Goal: Complete application form: Complete application form

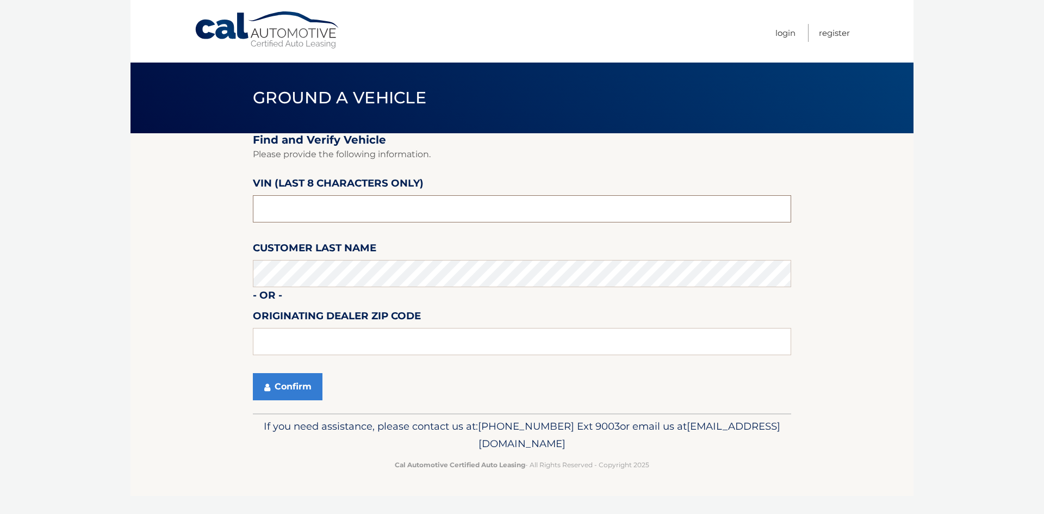
click at [400, 200] on input "text" at bounding box center [522, 208] width 539 height 27
type input "NT545586"
click at [289, 392] on button "Confirm" at bounding box center [288, 386] width 70 height 27
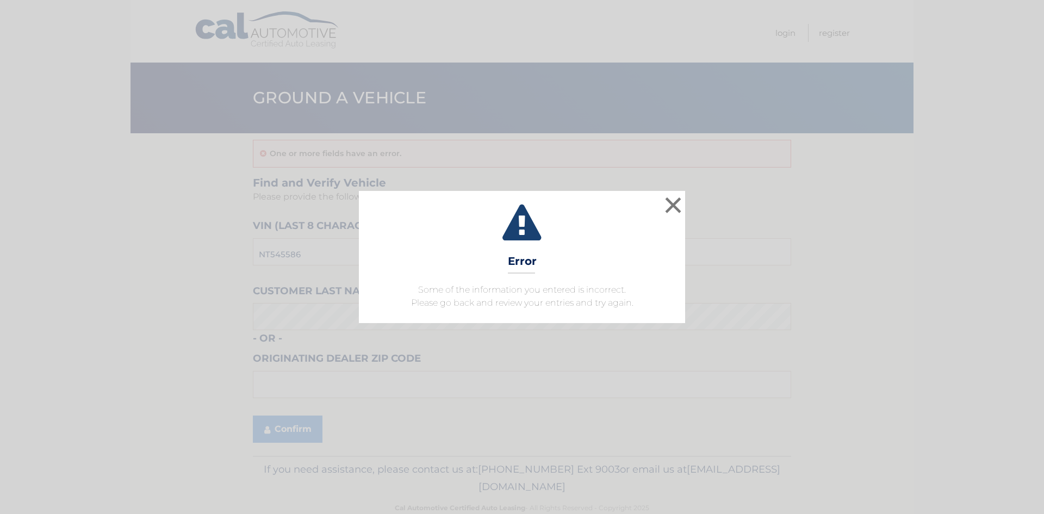
drag, startPoint x: 687, startPoint y: 194, endPoint x: 663, endPoint y: 206, distance: 27.0
click at [687, 194] on div "× Error Some of the information you entered is incorrect. Please go back and re…" at bounding box center [522, 257] width 1036 height 132
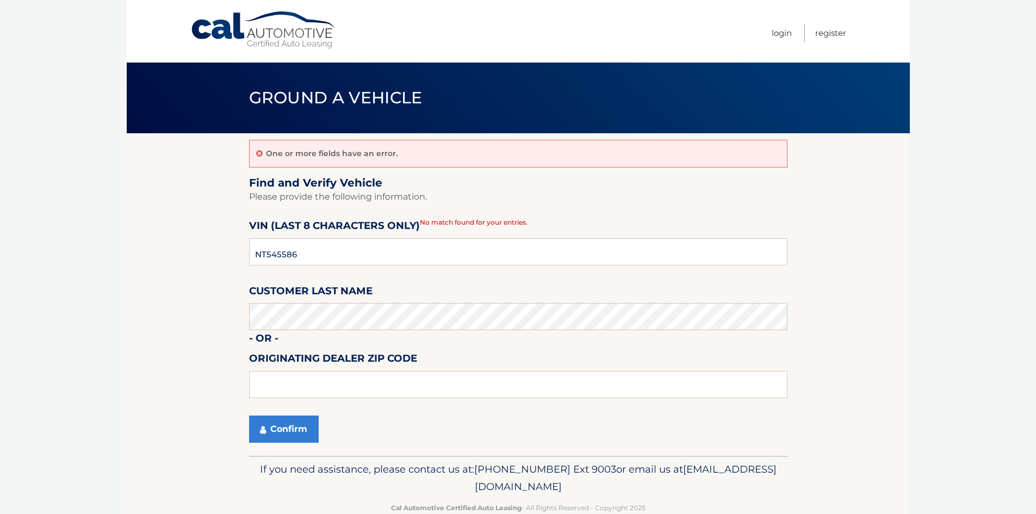
click at [663, 206] on fieldset "Find and Verify Vehicle Please provide the following information. VIN (last 8 c…" at bounding box center [518, 316] width 539 height 280
click at [262, 255] on input "NT545586" at bounding box center [518, 251] width 539 height 27
type input "PT545586"
click at [279, 437] on button "Confirm" at bounding box center [284, 429] width 70 height 27
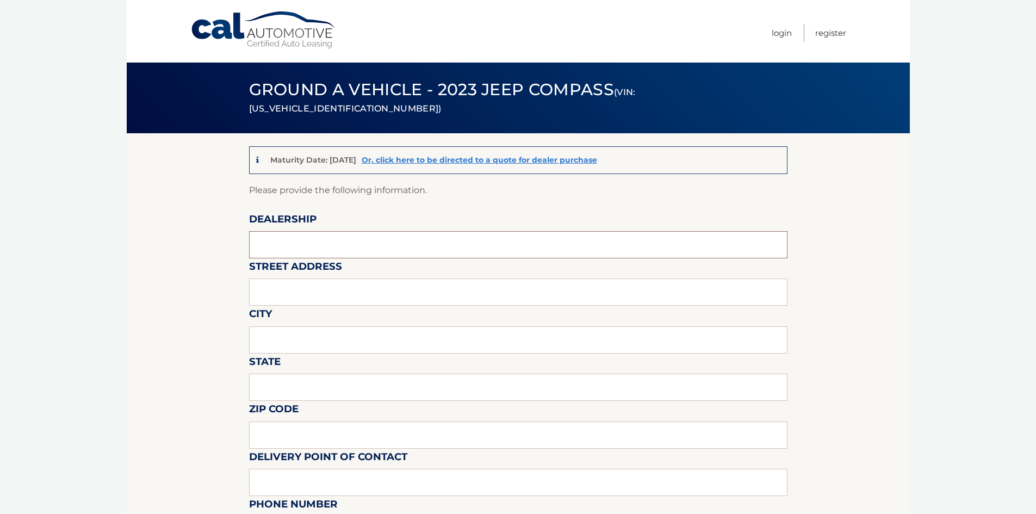
click at [366, 244] on input "text" at bounding box center [518, 244] width 539 height 27
type input "WEST HERR DODGE CHRYSLER JEEP RAM OF ROCHESTER"
click at [365, 289] on input "text" at bounding box center [518, 292] width 539 height 27
type input "4477 WEST RIDGE ROAD"
drag, startPoint x: 359, startPoint y: 344, endPoint x: 356, endPoint y: 349, distance: 5.9
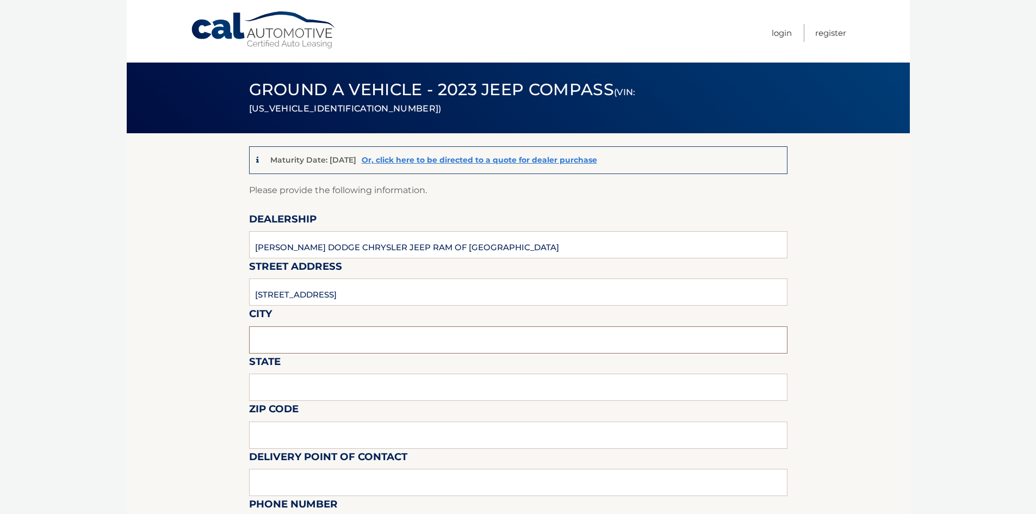
click at [359, 344] on input "text" at bounding box center [518, 339] width 539 height 27
type input "ROCHESTER"
click at [350, 388] on input "text" at bounding box center [518, 387] width 539 height 27
type input "NEW YORK"
click at [340, 436] on input "text" at bounding box center [518, 435] width 539 height 27
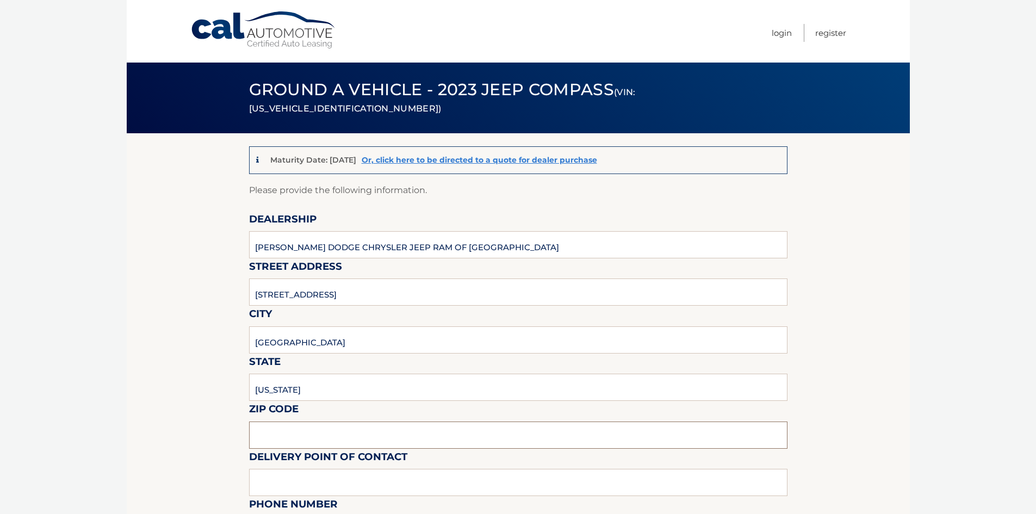
type input "14626"
click at [345, 485] on input "text" at bounding box center [518, 482] width 539 height 27
type input "5856171812"
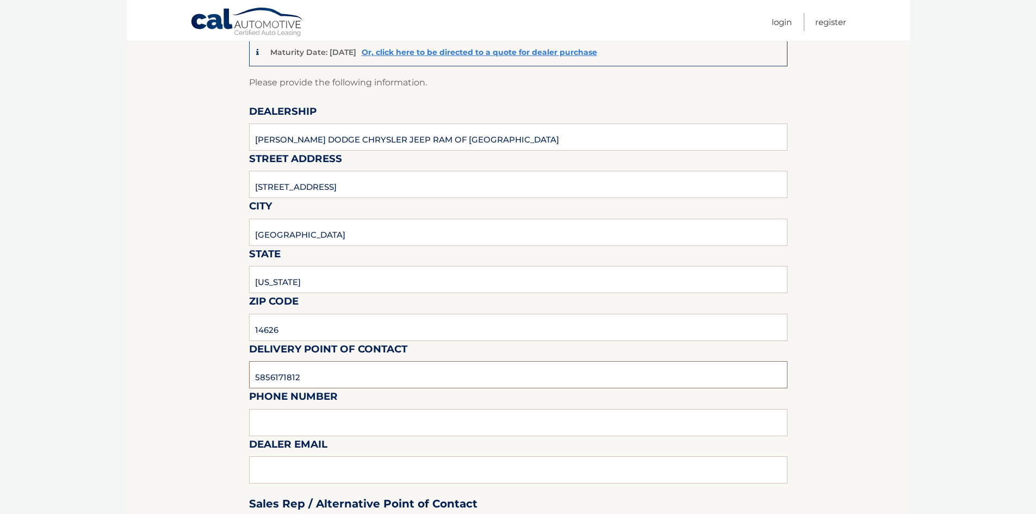
scroll to position [109, 0]
click at [366, 408] on input "text" at bounding box center [518, 421] width 539 height 27
type input "SHEBBERECHT@WESTHERR.COM"
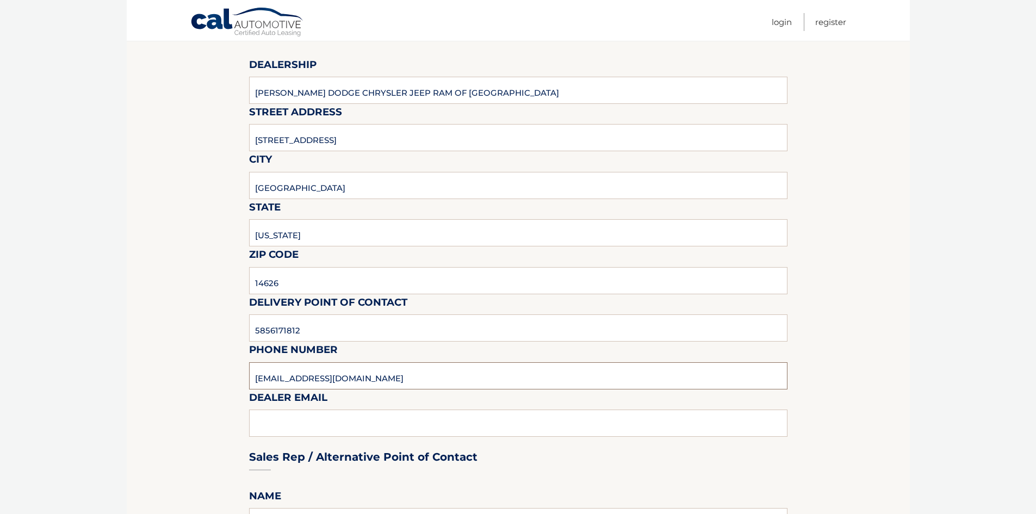
scroll to position [326, 0]
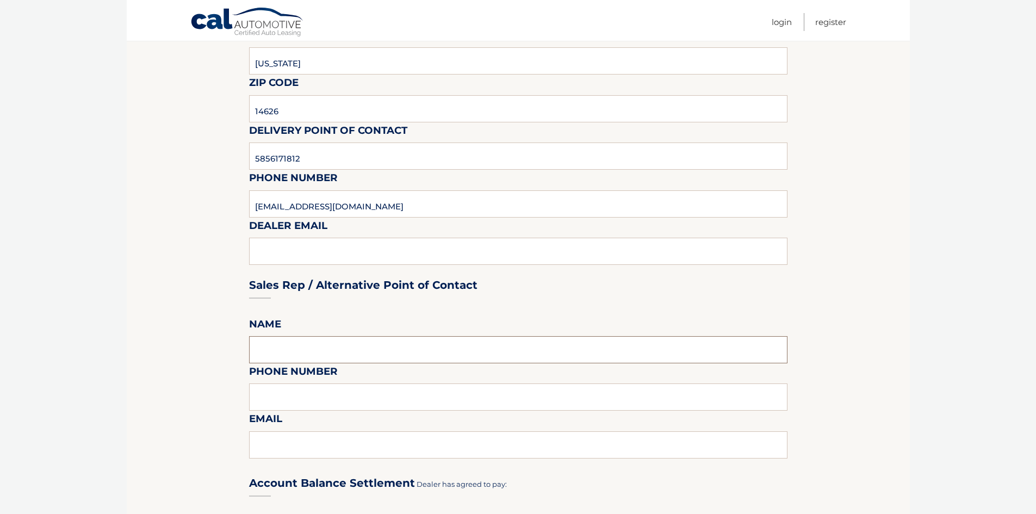
click at [320, 353] on input "text" at bounding box center [518, 349] width 539 height 27
type input "ANDRE BAILEY"
click at [300, 394] on input "text" at bounding box center [518, 397] width 539 height 27
type input "5853526600"
click at [342, 447] on input "text" at bounding box center [518, 444] width 539 height 27
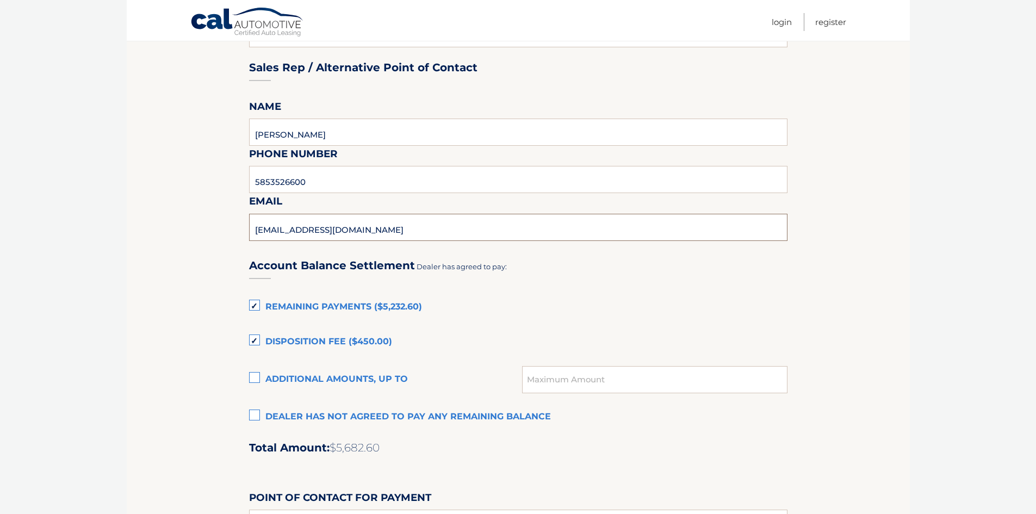
scroll to position [762, 0]
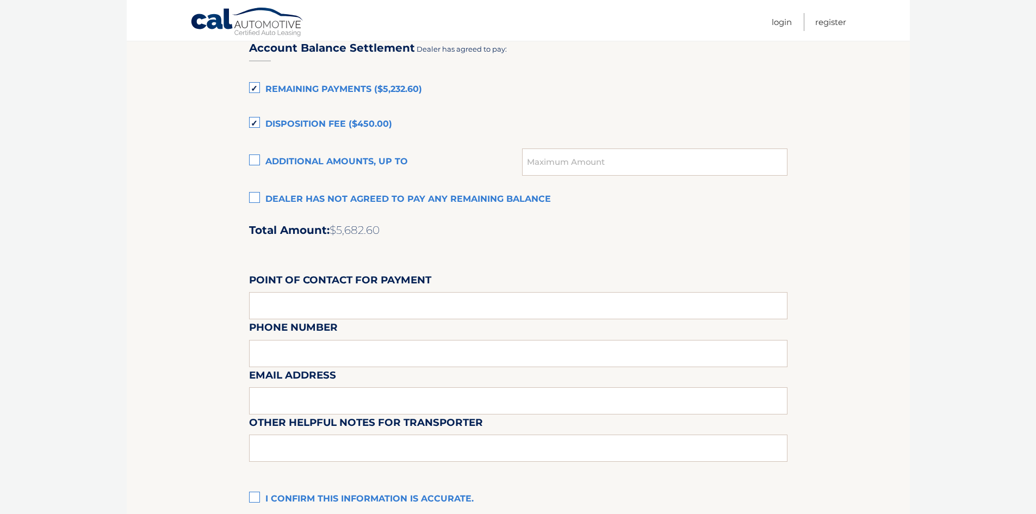
type input "ABAILEY@WESTHERR.COM"
click at [412, 307] on input "text" at bounding box center [518, 305] width 539 height 27
type input "SHAWN HEBBERECHT"
click at [380, 350] on div "Email Address" at bounding box center [518, 342] width 539 height 47
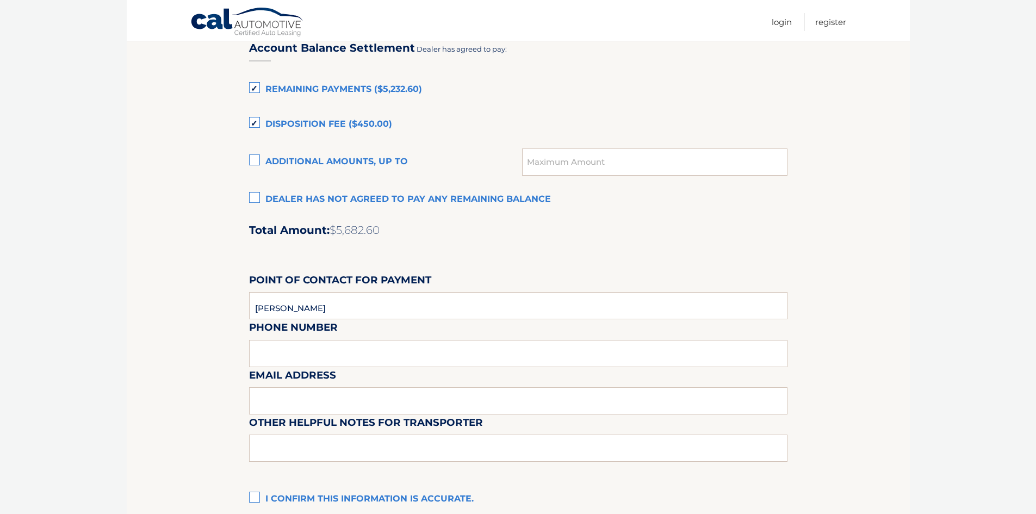
click at [344, 354] on div "Email Address" at bounding box center [518, 342] width 539 height 47
click at [360, 403] on input "text" at bounding box center [518, 400] width 539 height 27
type input "SHEBBERECHT@WESTHERR.COM"
click at [356, 452] on input "text" at bounding box center [518, 448] width 539 height 27
type input "PLEASE SEE SHAWN FOR KEY"
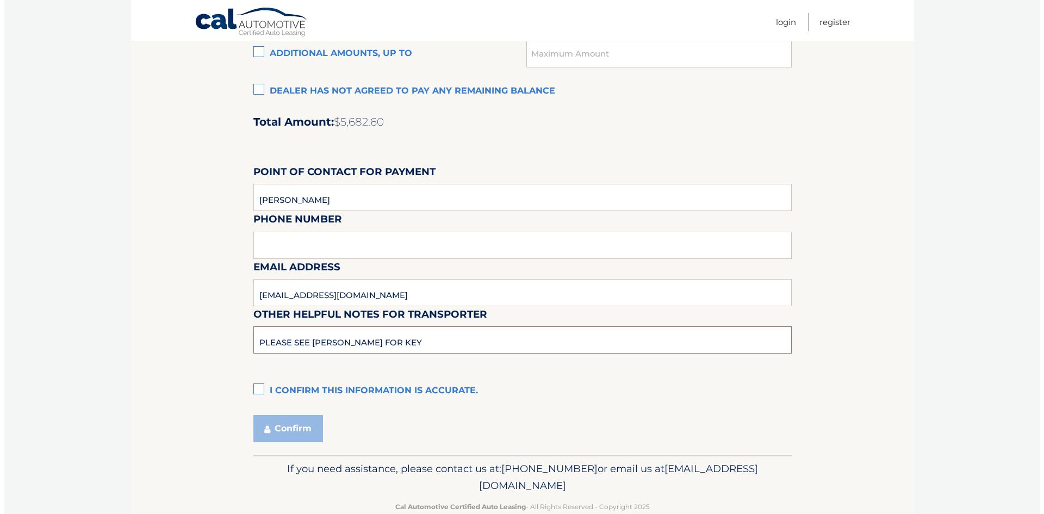
scroll to position [870, 0]
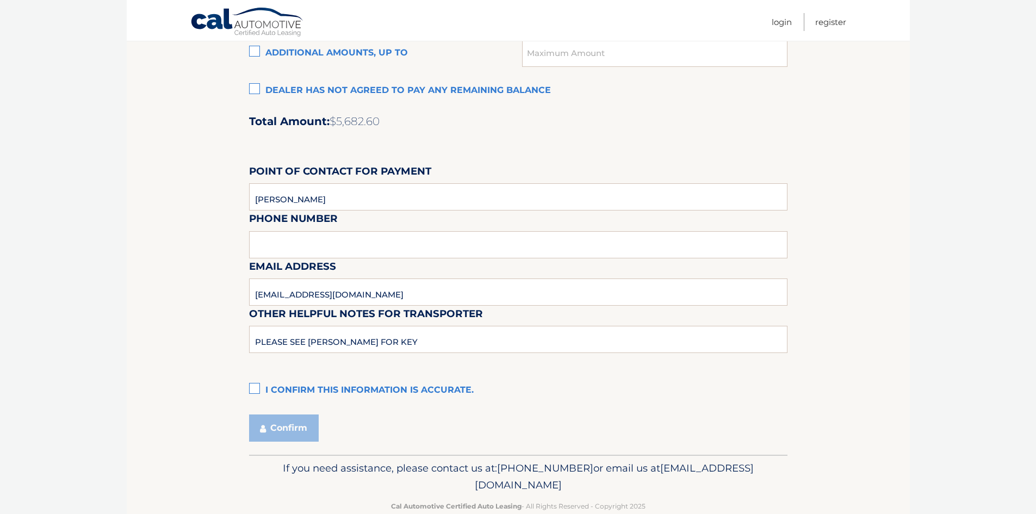
click at [355, 389] on label "I confirm this information is accurate." at bounding box center [518, 391] width 539 height 22
click at [0, 0] on input "I confirm this information is accurate." at bounding box center [0, 0] width 0 height 0
click at [293, 425] on button "Confirm" at bounding box center [284, 428] width 70 height 27
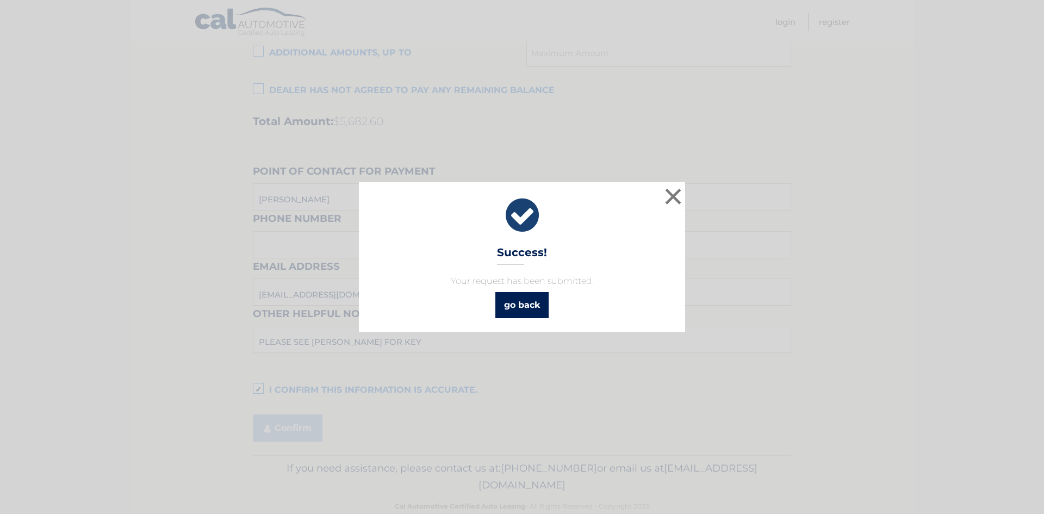
click at [525, 305] on link "go back" at bounding box center [522, 305] width 53 height 26
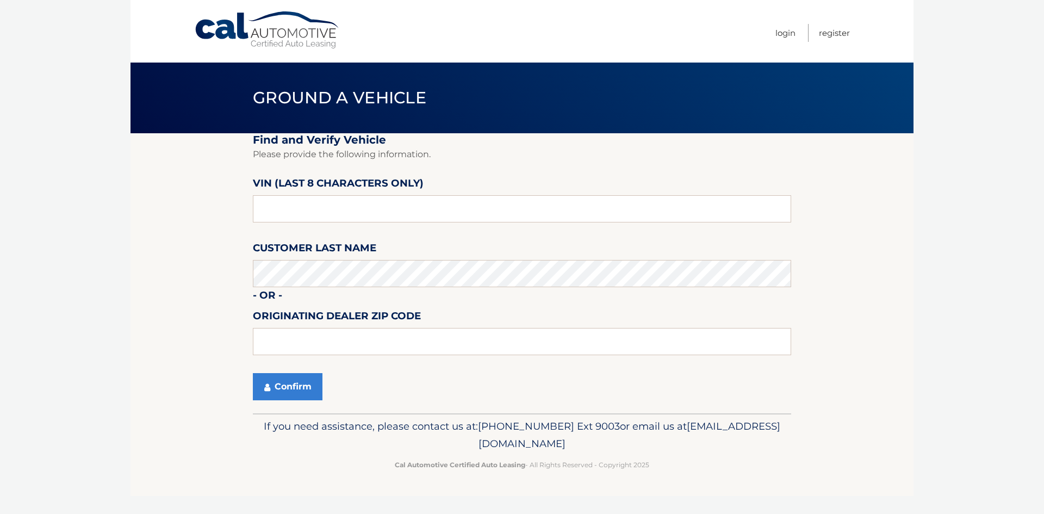
click at [224, 161] on section "Find and Verify Vehicle Please provide the following information. VIN (last 8 c…" at bounding box center [522, 273] width 783 height 280
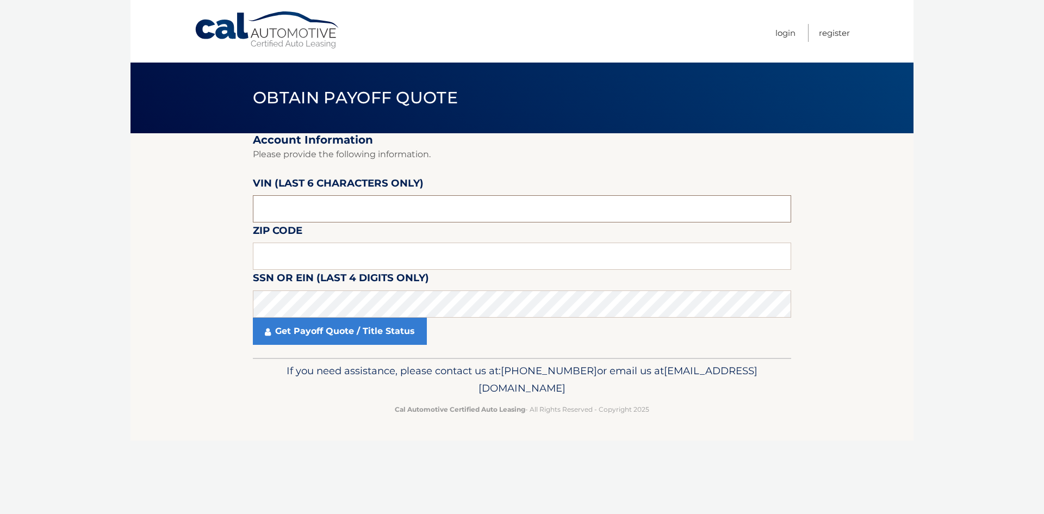
click at [387, 210] on input "text" at bounding box center [522, 208] width 539 height 27
type input "545586"
click at [359, 266] on input "text" at bounding box center [522, 256] width 539 height 27
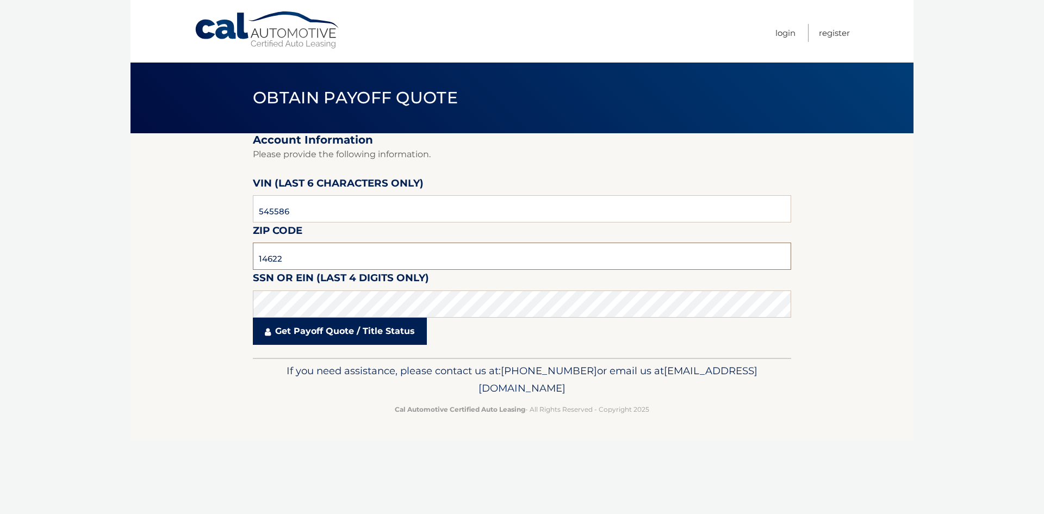
type input "14622"
click at [343, 332] on link "Get Payoff Quote / Title Status" at bounding box center [340, 331] width 174 height 27
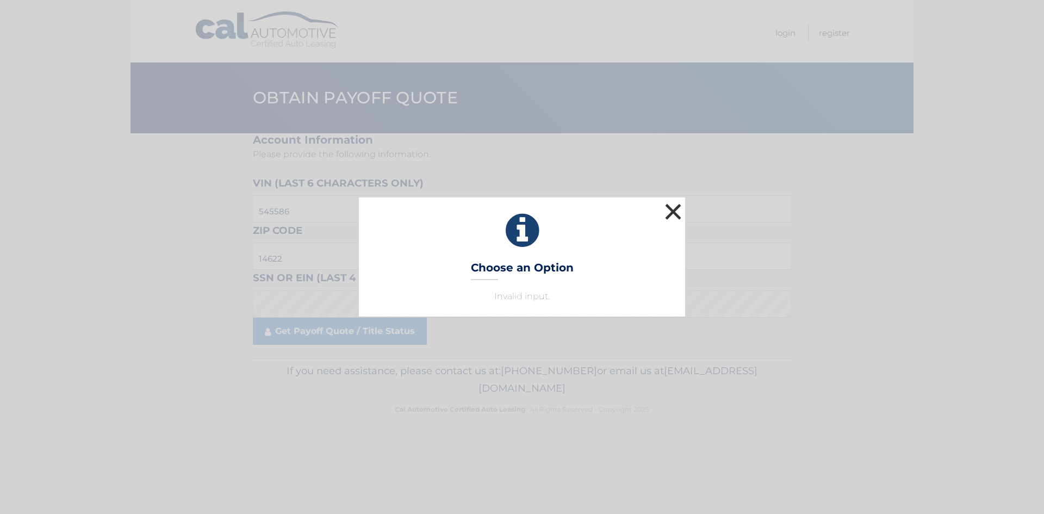
click at [669, 221] on button "×" at bounding box center [674, 212] width 22 height 22
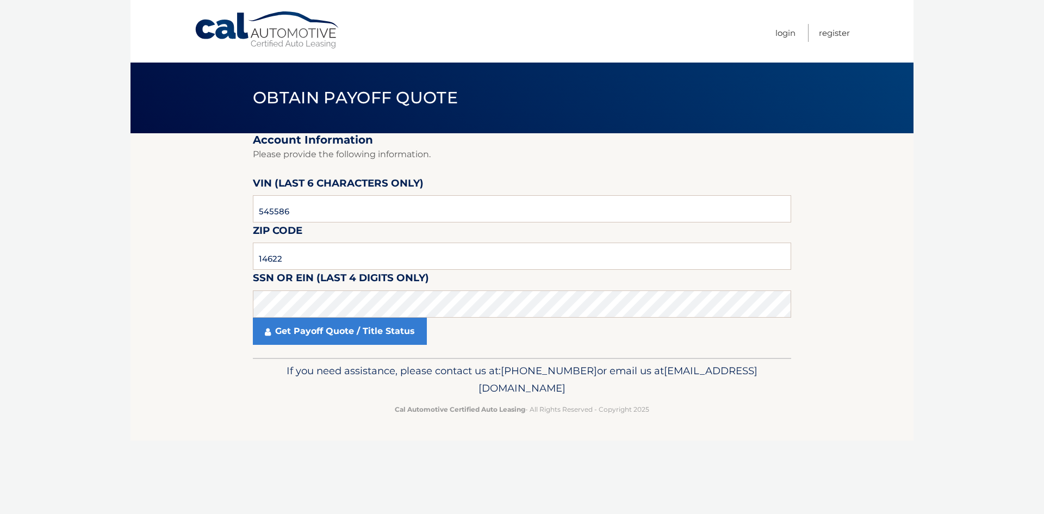
click at [447, 231] on fieldset "Account Information Please provide the following information. [PERSON_NAME] (la…" at bounding box center [522, 245] width 539 height 225
click at [453, 196] on input "545586" at bounding box center [522, 208] width 539 height 27
drag, startPoint x: 442, startPoint y: 213, endPoint x: 0, endPoint y: 218, distance: 441.8
click at [0, 223] on body "Cal Automotive Menu Login Register Obtain Payoff Quote" at bounding box center [522, 257] width 1044 height 514
